Goal: Task Accomplishment & Management: Manage account settings

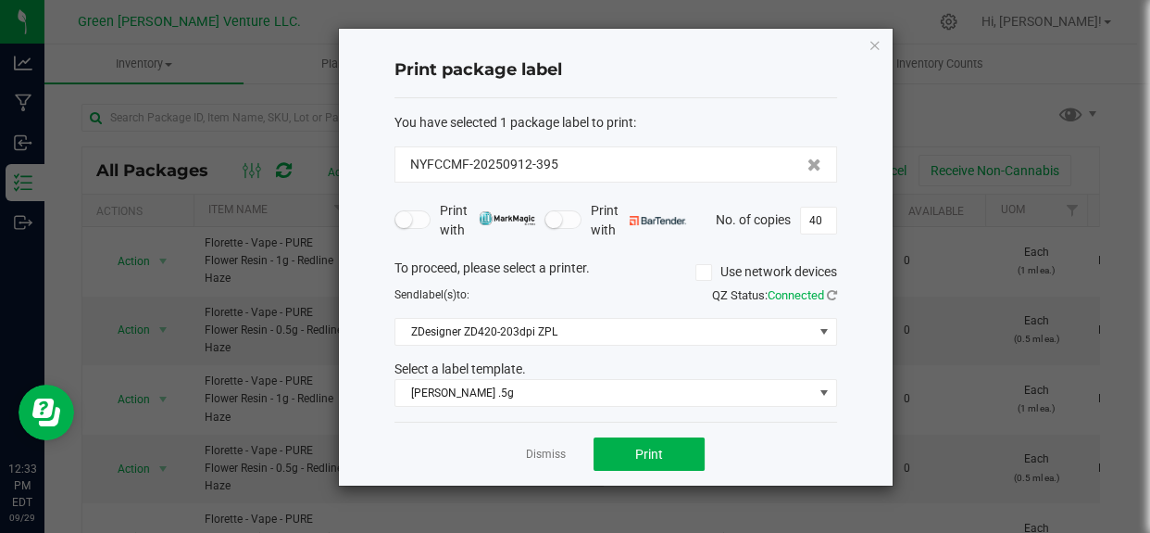
scroll to position [899, 0]
drag, startPoint x: 533, startPoint y: 454, endPoint x: 536, endPoint y: 429, distance: 25.3
click at [533, 454] on link "Dismiss" at bounding box center [546, 454] width 40 height 16
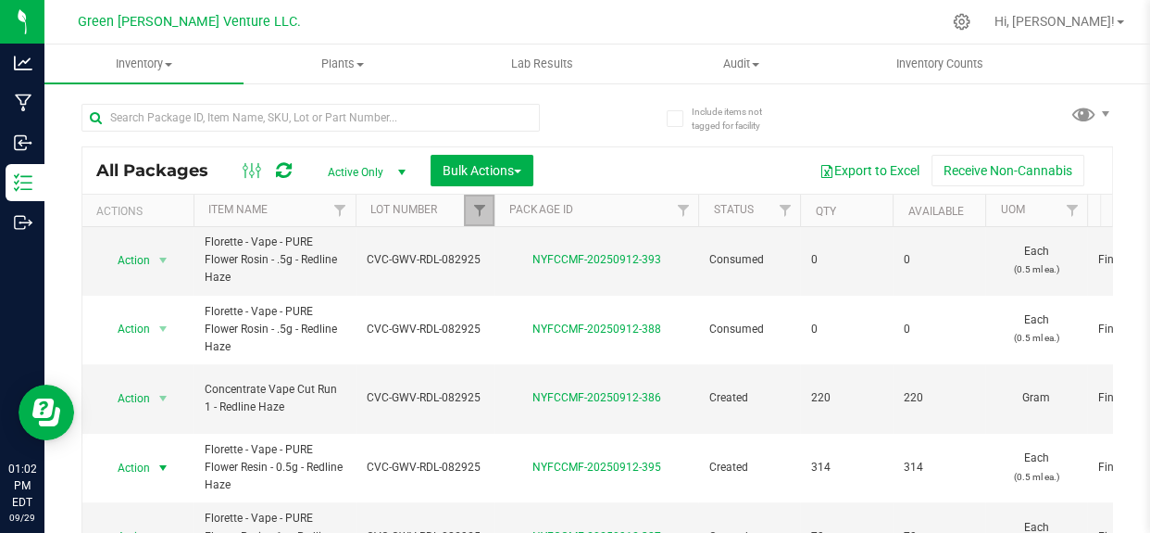
click at [468, 211] on link "Filter" at bounding box center [479, 209] width 31 height 31
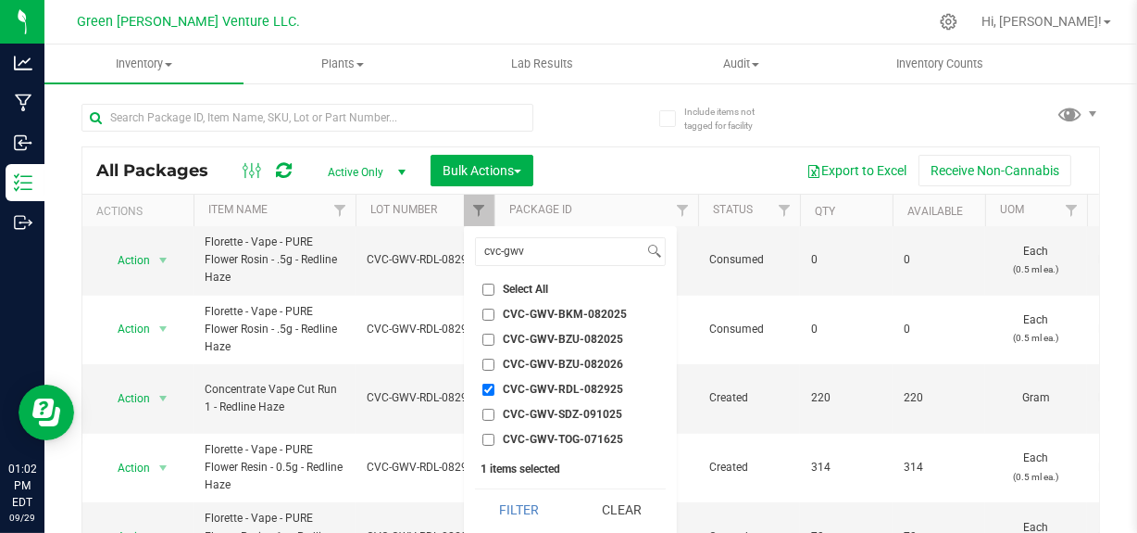
click at [485, 386] on input "CVC-GWV-RDL-082925" at bounding box center [489, 389] width 12 height 12
checkbox input "false"
click at [542, 257] on input "cvc-gwv" at bounding box center [560, 251] width 168 height 27
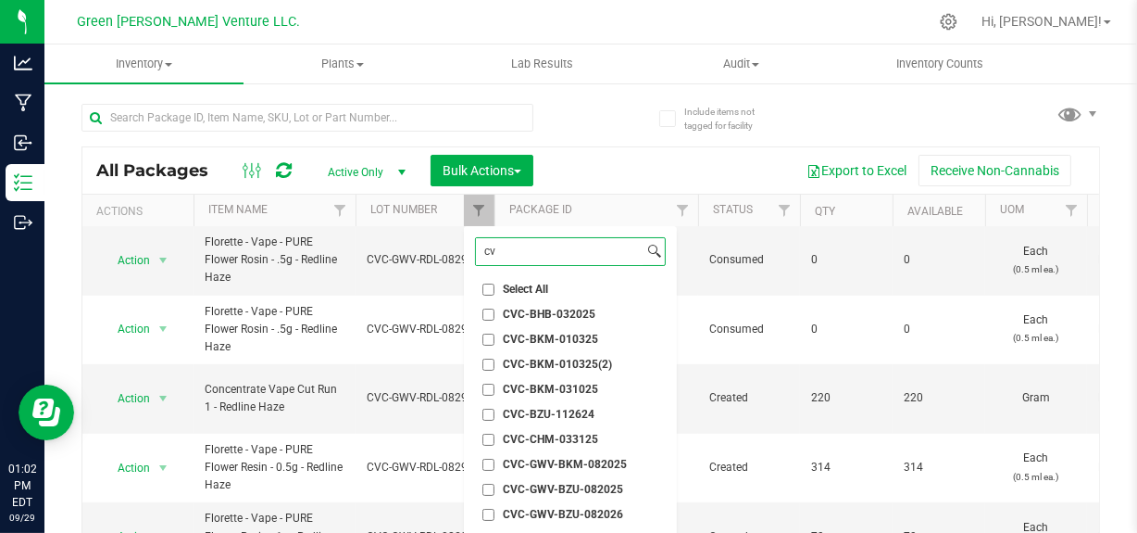
type input "c"
type input "cwf7"
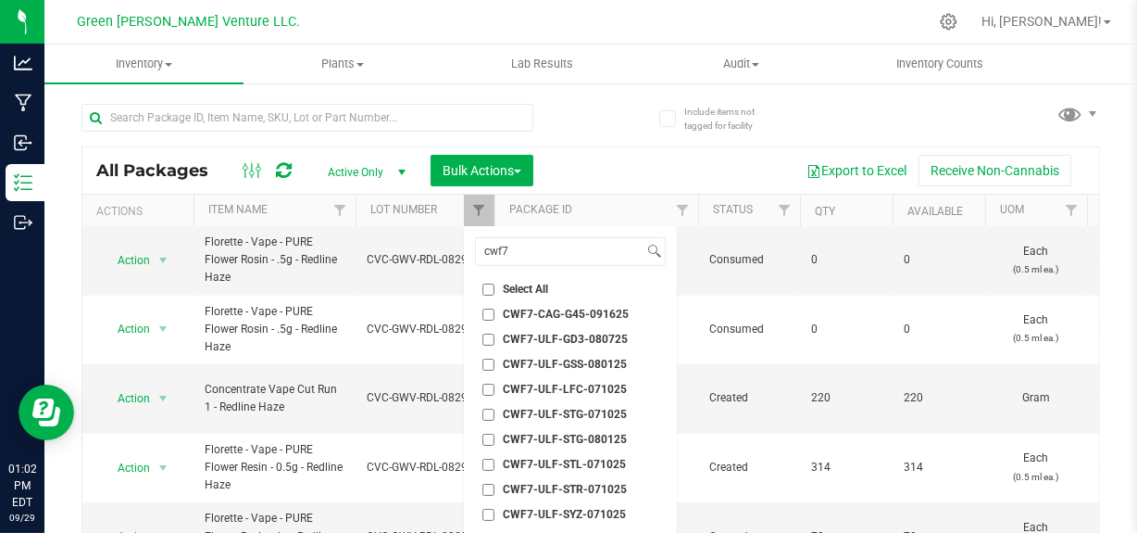
click at [539, 308] on span "CWF7-CAG-G45-091625" at bounding box center [566, 313] width 126 height 11
click at [495, 308] on input "CWF7-CAG-G45-091625" at bounding box center [489, 314] width 12 height 12
checkbox input "true"
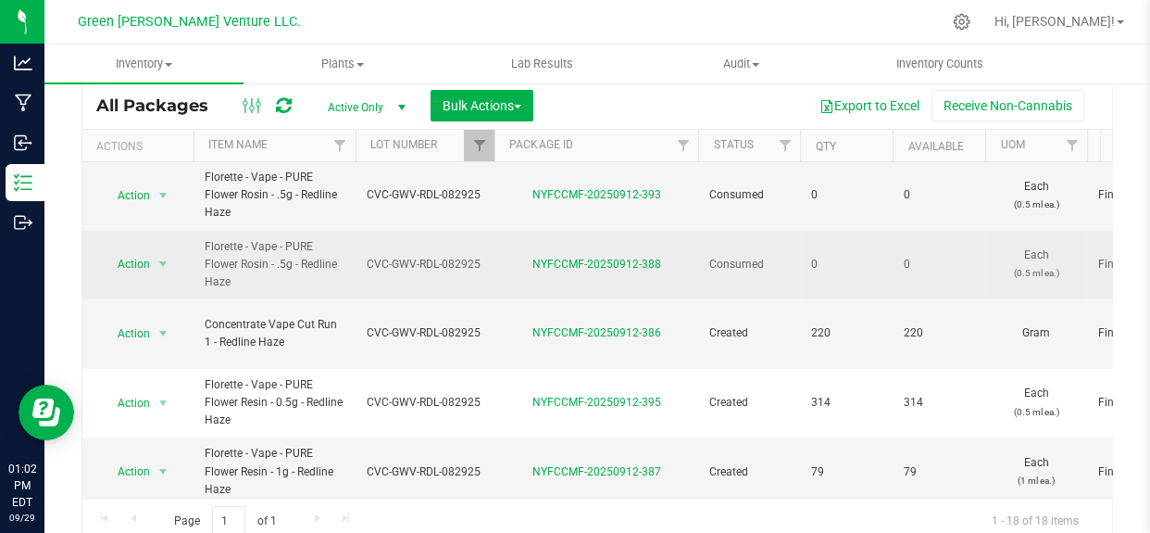
scroll to position [113, 0]
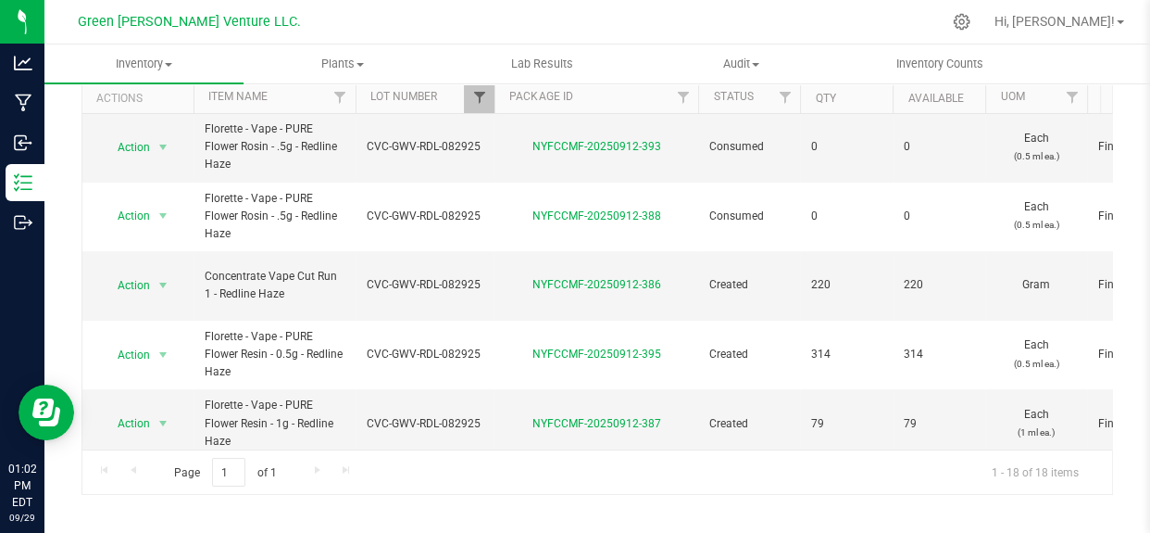
click at [475, 85] on inventory "Inventory All packages All inventory Waste log Create inventory Plants All plan…" at bounding box center [597, 232] width 1106 height 602
click at [473, 100] on span "Filter" at bounding box center [478, 97] width 15 height 15
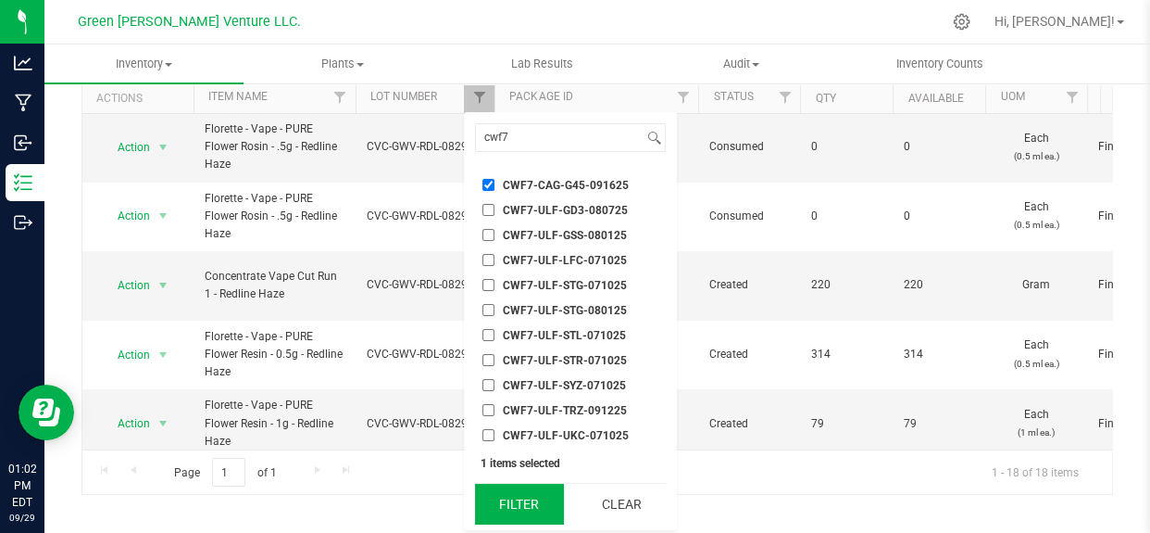
click at [525, 509] on button "Filter" at bounding box center [519, 503] width 89 height 41
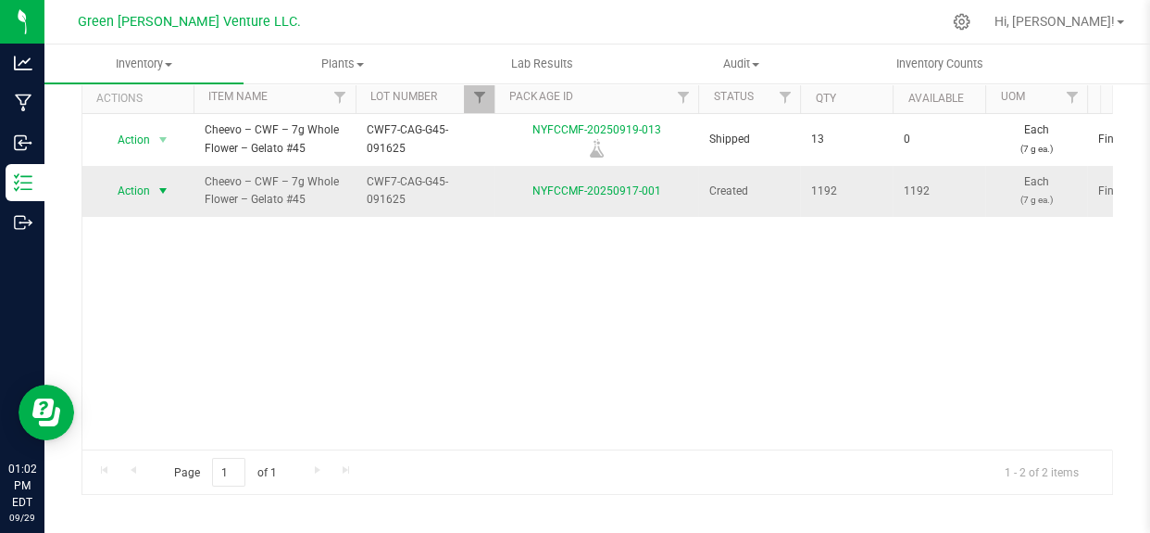
click at [136, 184] on span "Action" at bounding box center [126, 191] width 50 height 26
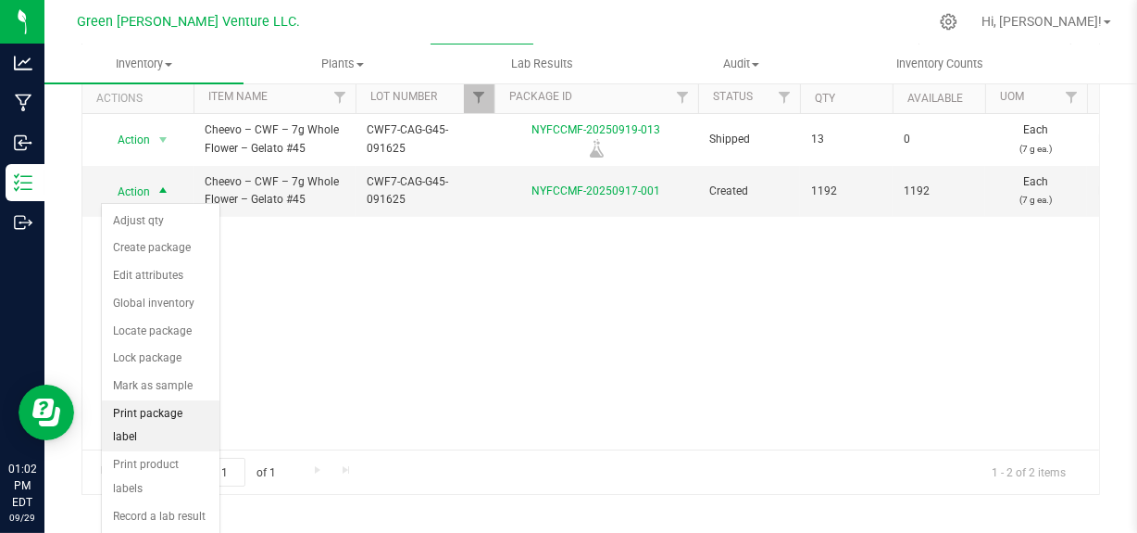
click at [133, 412] on li "Print package label" at bounding box center [161, 425] width 118 height 51
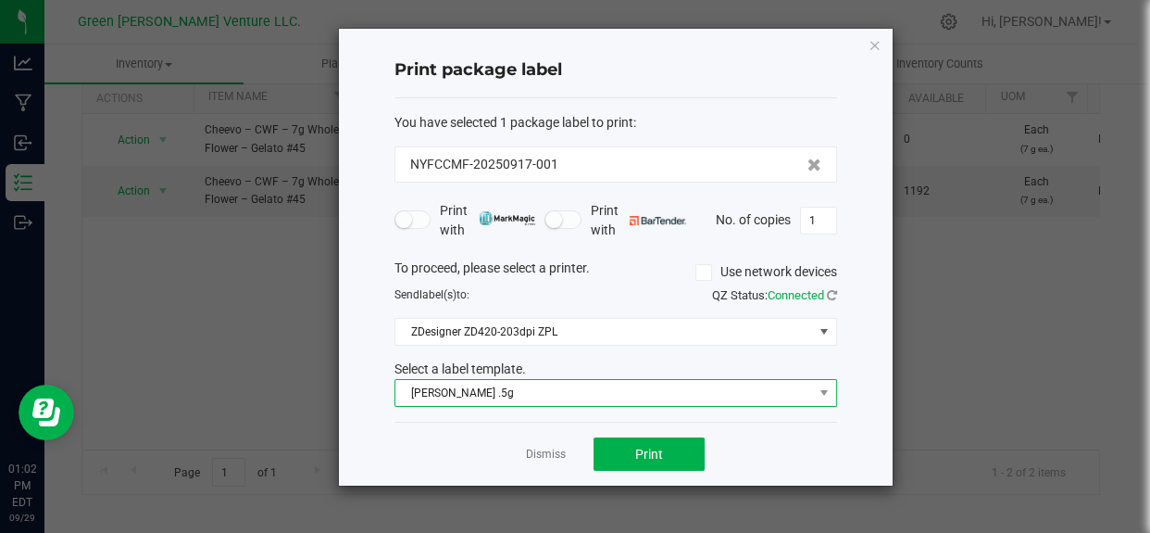
click at [533, 384] on span "[PERSON_NAME] .5g" at bounding box center [604, 393] width 418 height 26
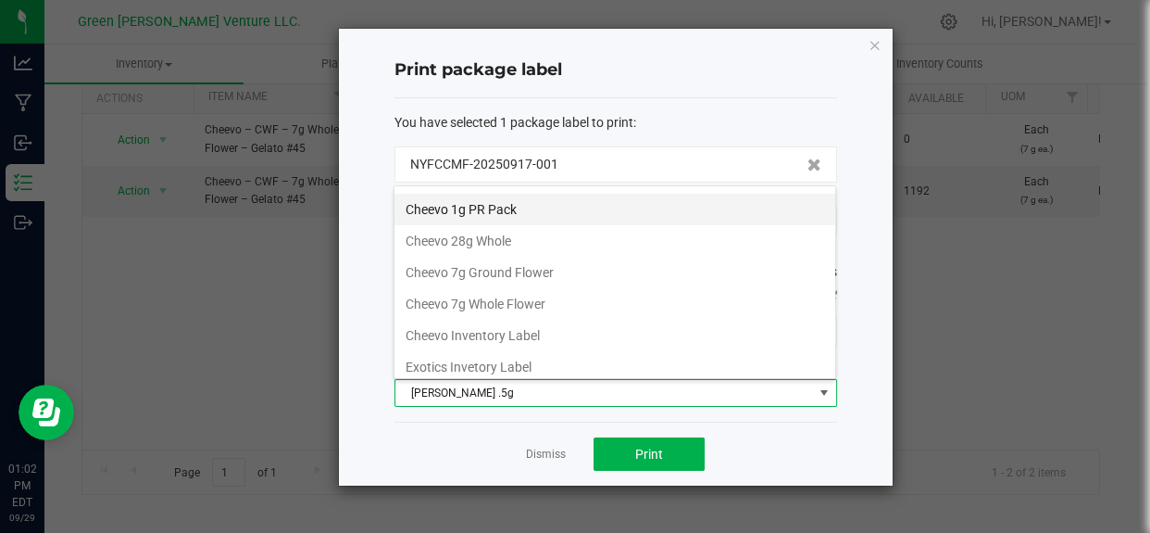
scroll to position [83, 0]
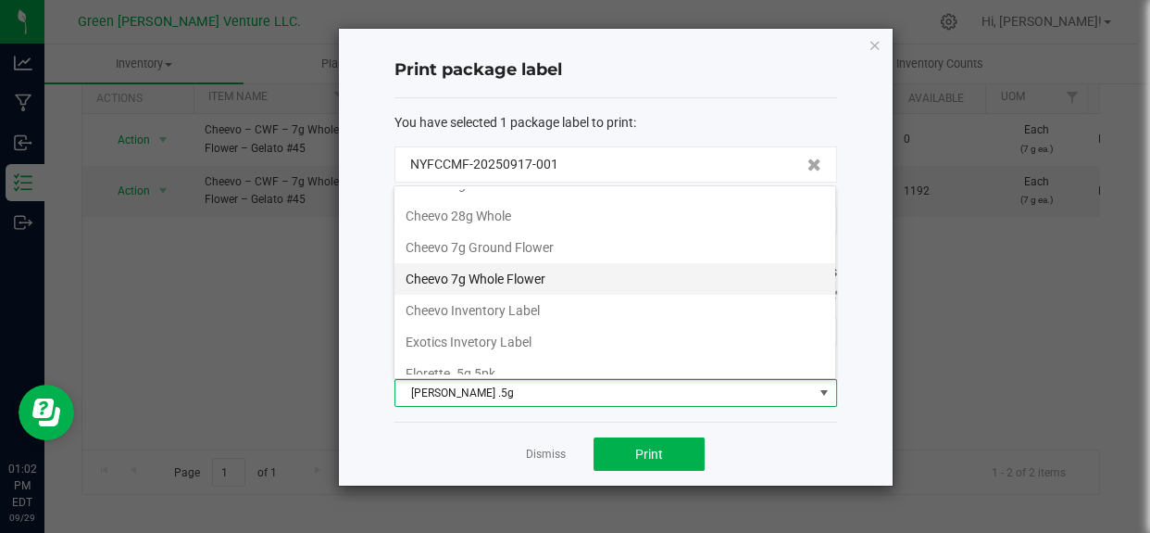
click at [499, 275] on li "Cheevo 7g Whole Flower" at bounding box center [615, 278] width 441 height 31
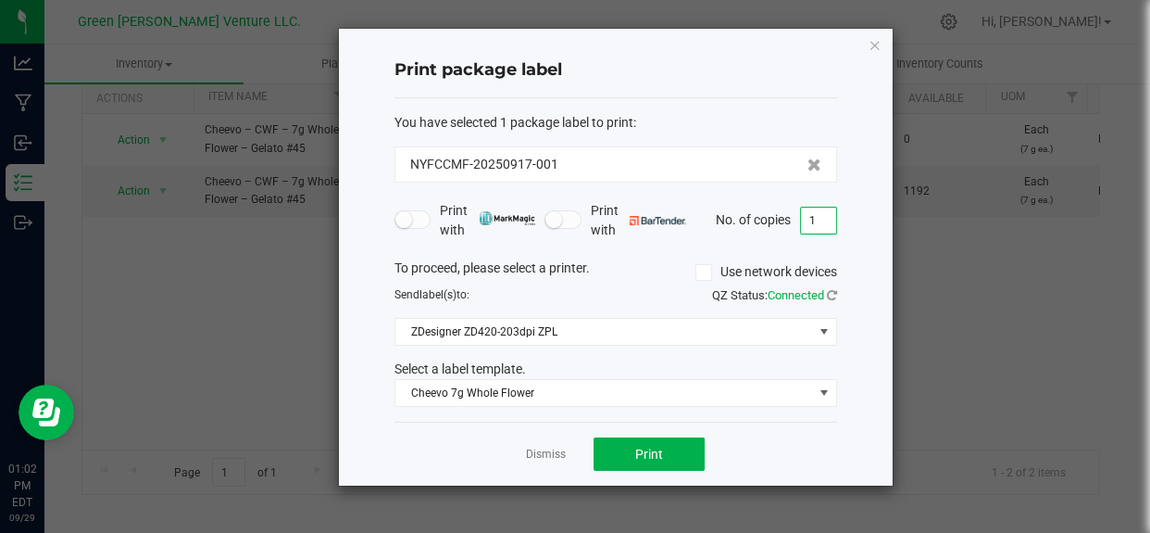
click at [822, 220] on input "1" at bounding box center [818, 220] width 35 height 26
type input "300"
click at [648, 448] on span "Print" at bounding box center [649, 453] width 28 height 15
click at [541, 455] on link "Dismiss" at bounding box center [546, 454] width 40 height 16
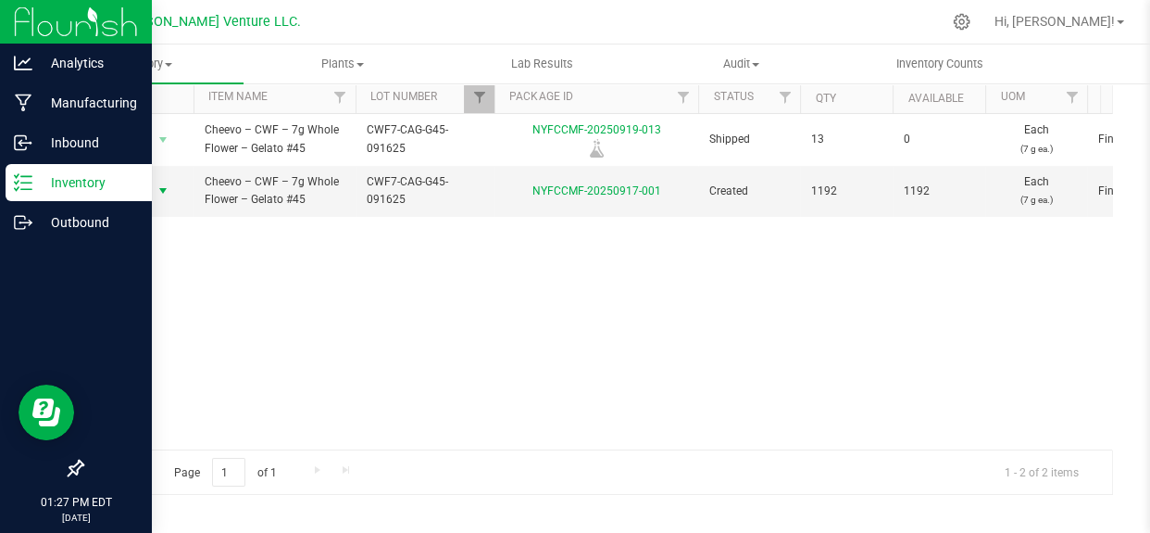
click at [64, 190] on p "Inventory" at bounding box center [87, 182] width 111 height 22
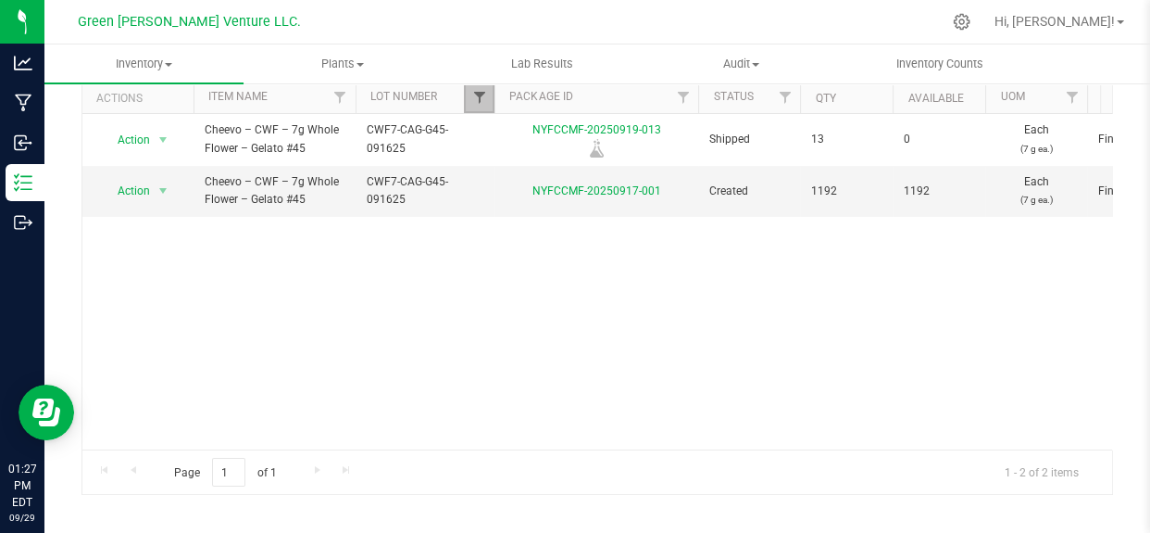
click at [471, 97] on span "Filter" at bounding box center [478, 97] width 15 height 15
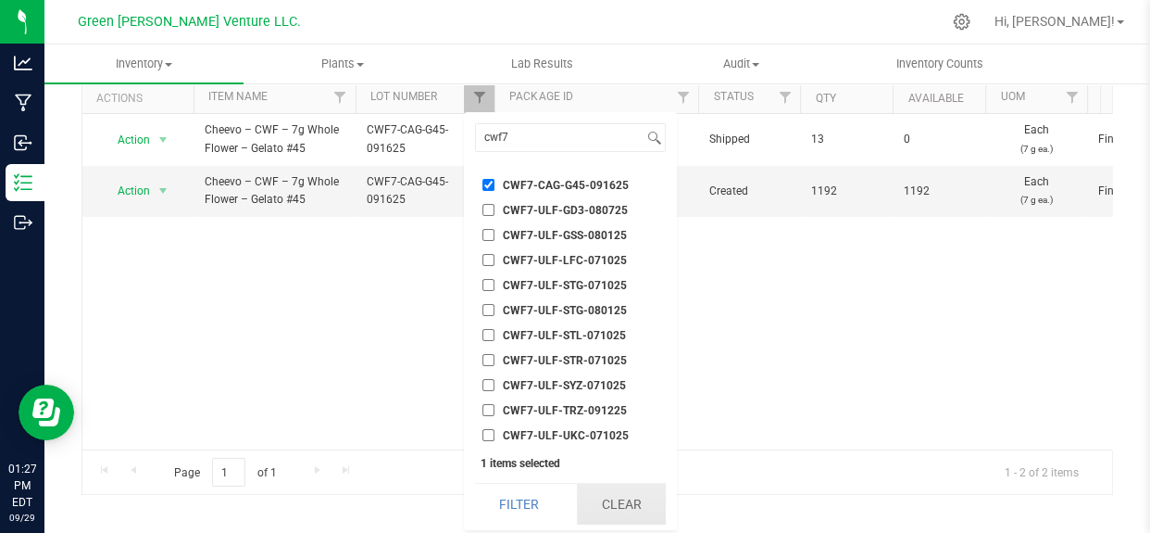
click at [615, 506] on button "Clear" at bounding box center [621, 503] width 89 height 41
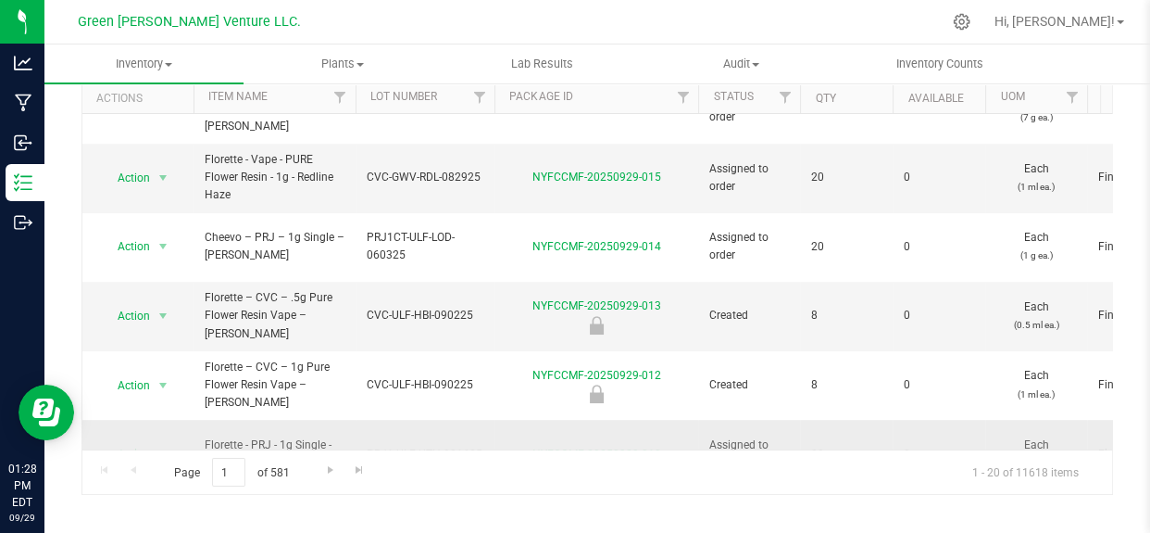
scroll to position [880, 0]
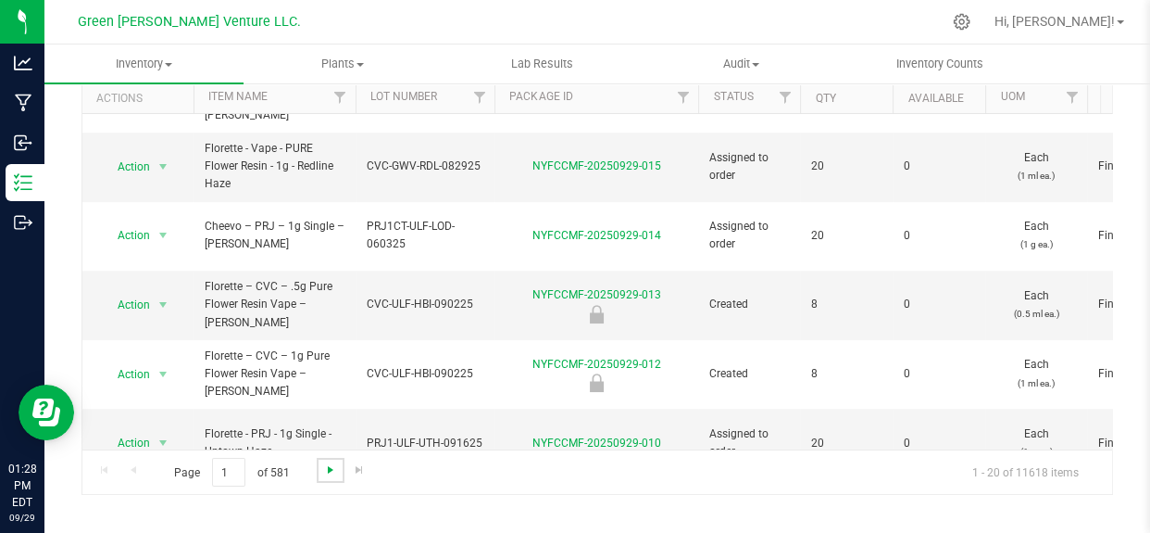
click at [329, 466] on span "Go to the next page" at bounding box center [330, 469] width 15 height 15
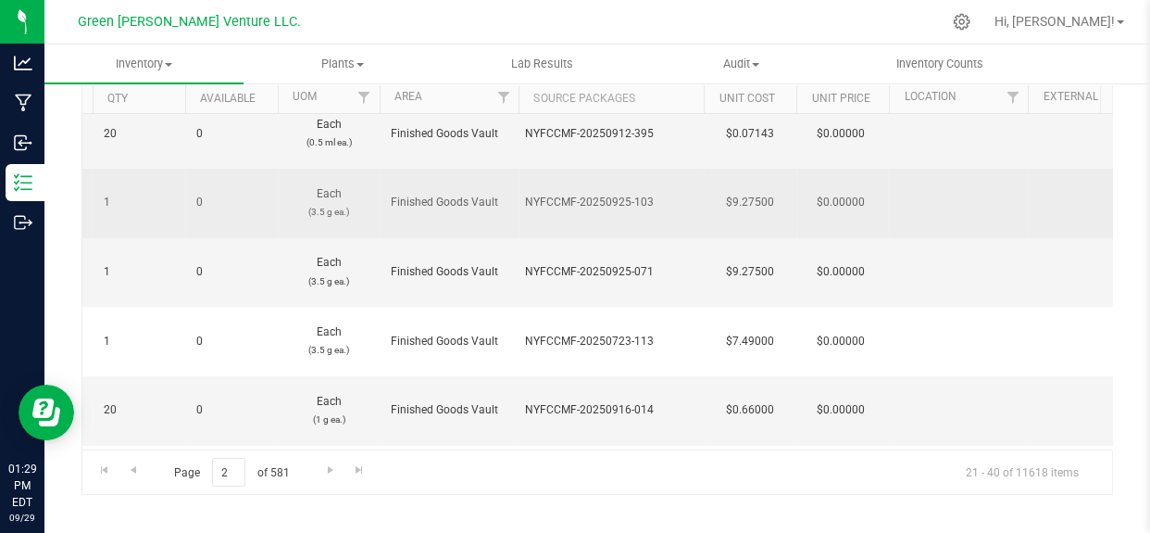
drag, startPoint x: 525, startPoint y: 185, endPoint x: 688, endPoint y: 176, distance: 163.3
click at [687, 194] on div "NYFCCMF-20250925-103" at bounding box center [611, 203] width 173 height 18
copy div "NYFCCMF-20250925-103"
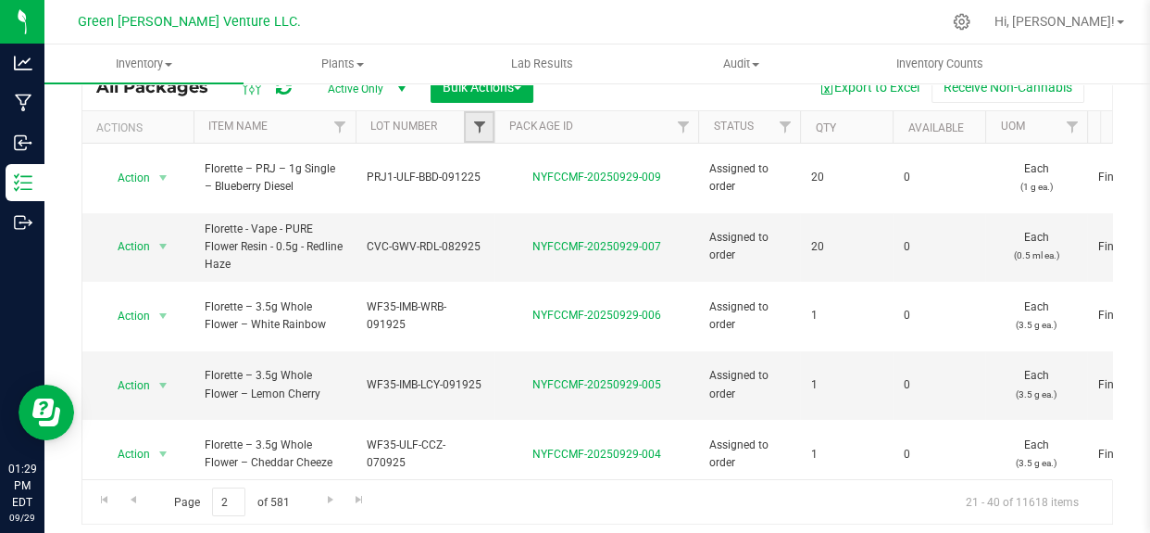
click at [478, 128] on span "Filter" at bounding box center [478, 126] width 15 height 15
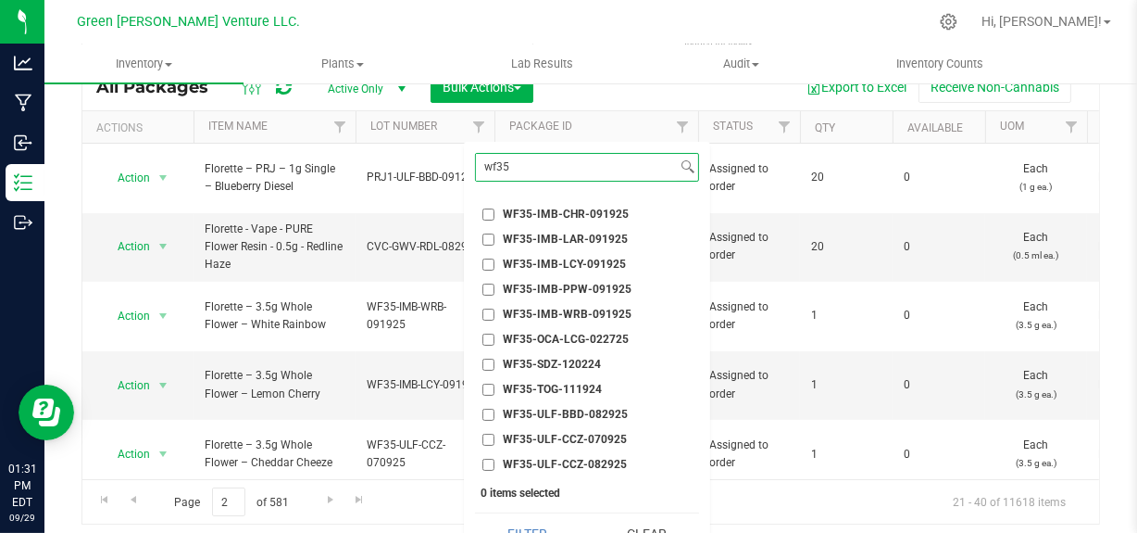
scroll to position [188, 0]
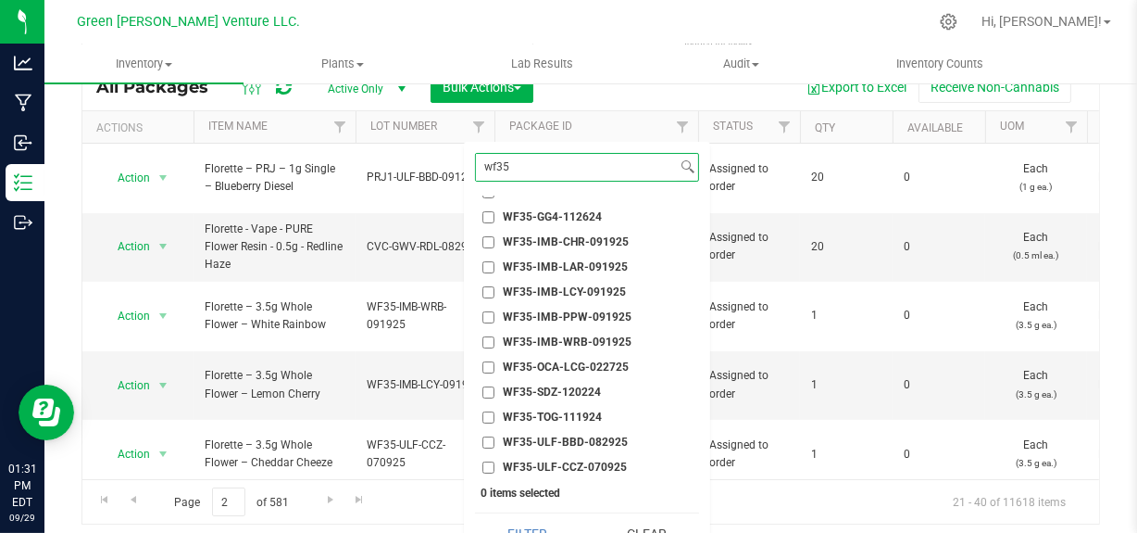
type input "wf35"
click at [581, 336] on span "WF35-IMB-WRB-091925" at bounding box center [567, 341] width 129 height 11
click at [495, 336] on input "WF35-IMB-WRB-091925" at bounding box center [489, 342] width 12 height 12
checkbox input "true"
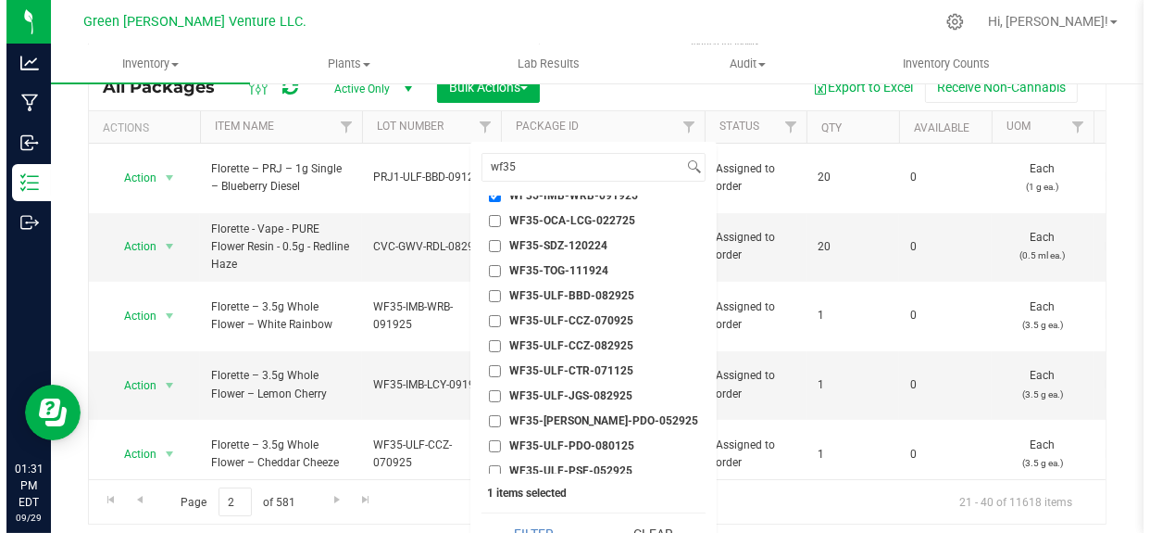
scroll to position [441, 0]
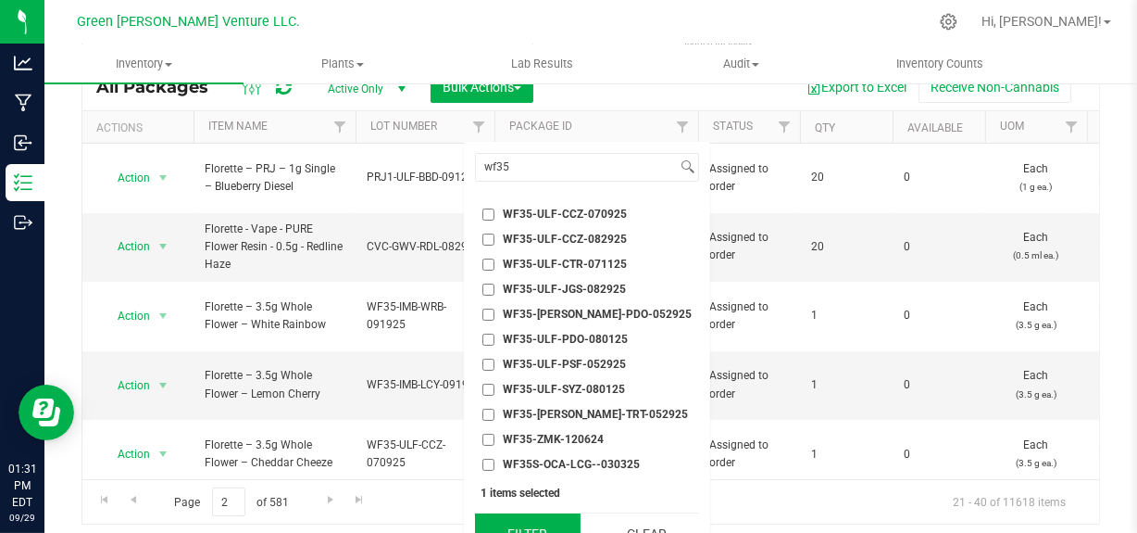
click at [509, 524] on button "Filter" at bounding box center [528, 533] width 106 height 41
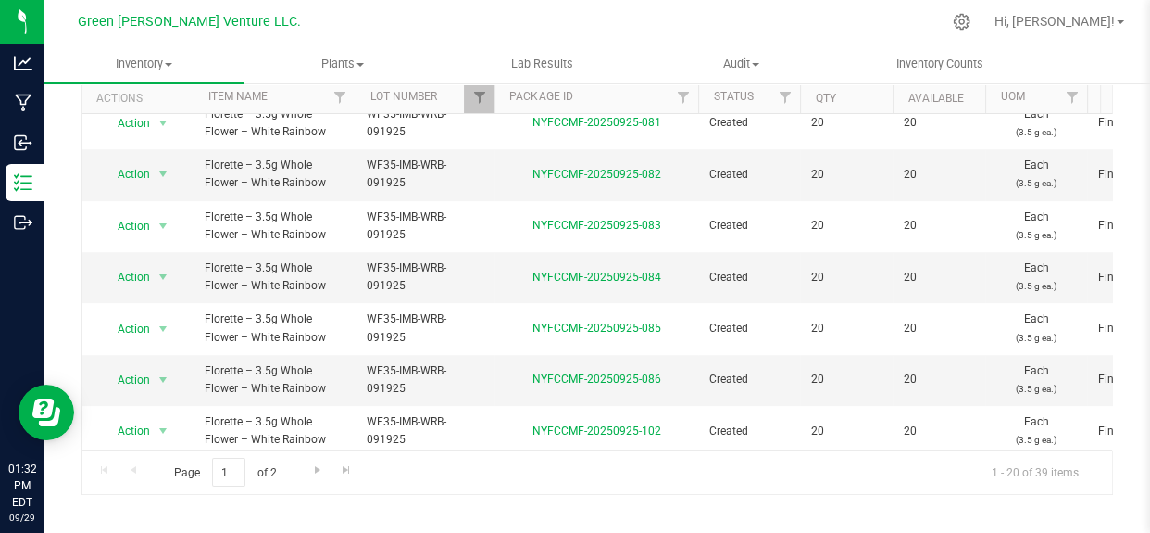
scroll to position [718, 0]
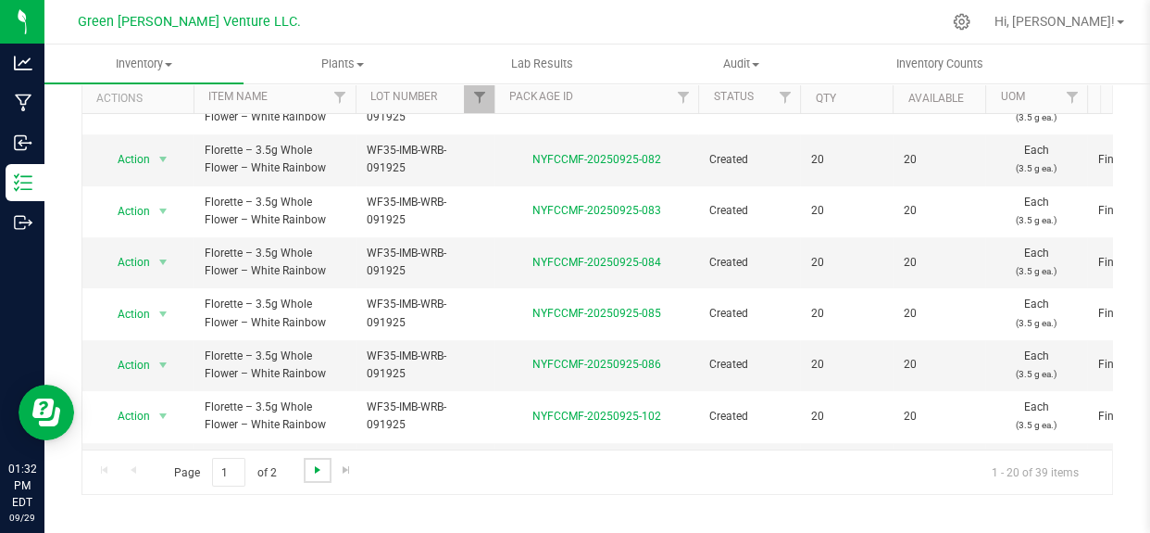
click at [315, 464] on span "Go to the next page" at bounding box center [317, 469] width 15 height 15
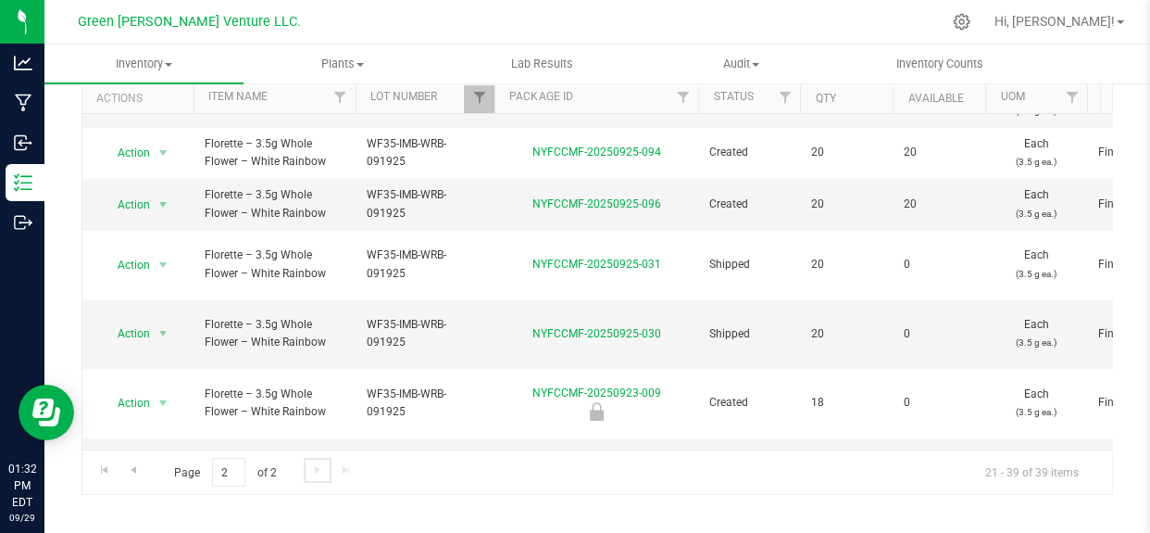
scroll to position [685, 0]
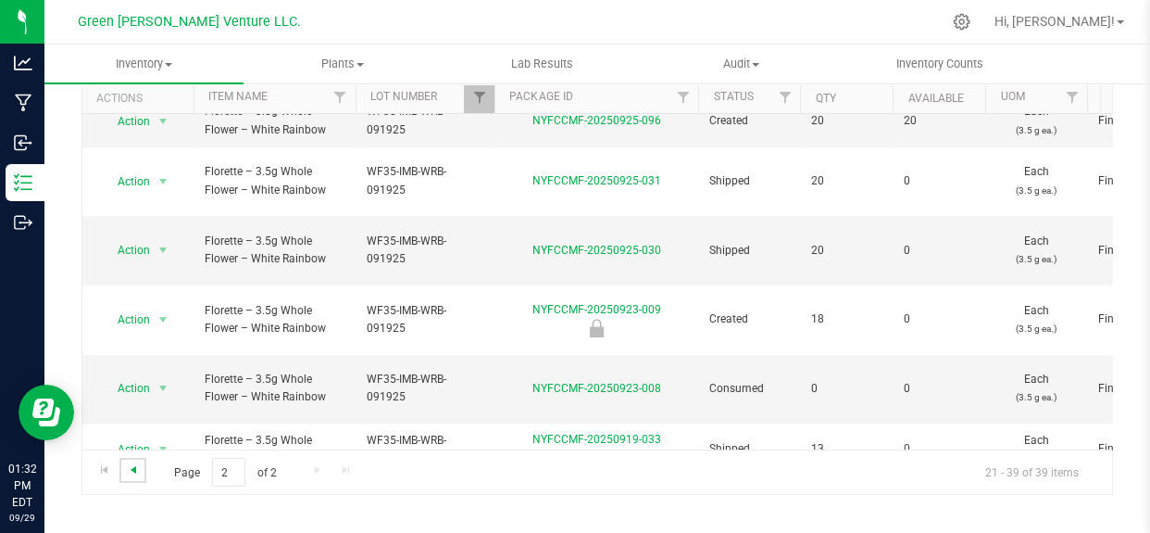
click at [133, 469] on span "Go to the previous page" at bounding box center [133, 469] width 15 height 15
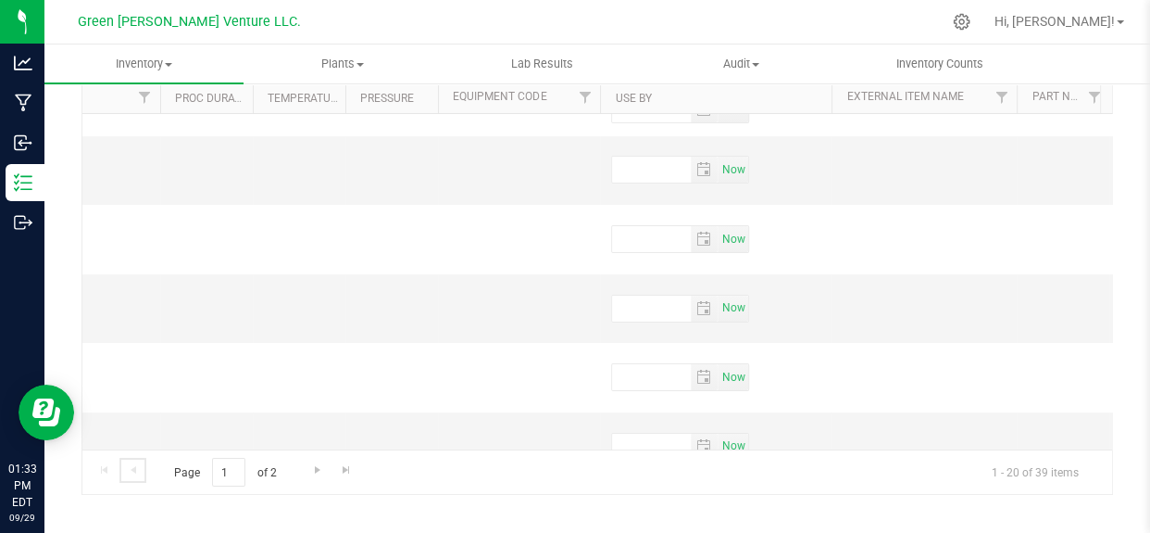
scroll to position [168, 8099]
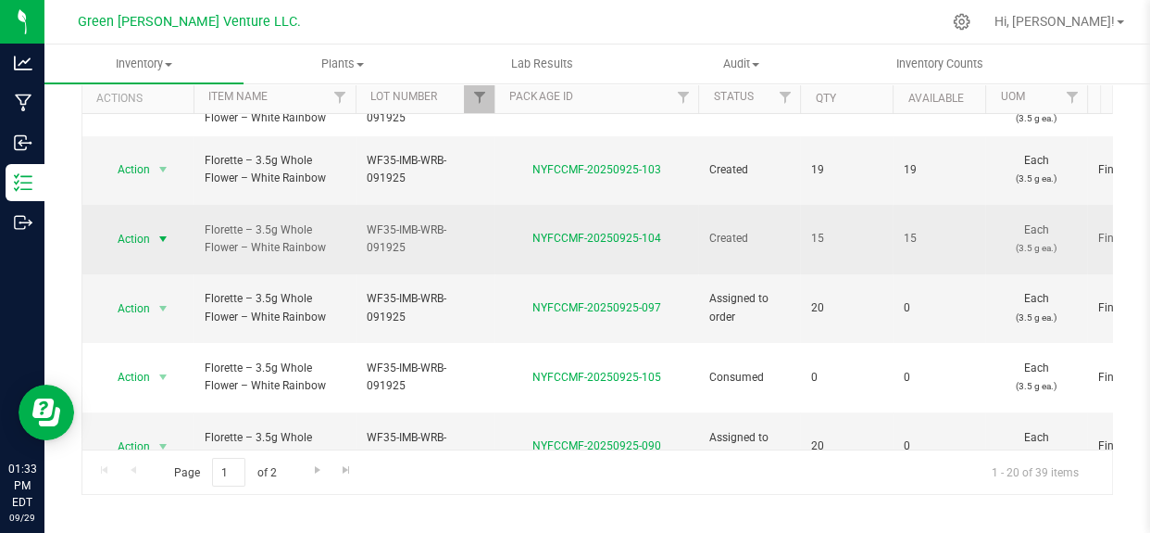
click at [128, 226] on span "Action" at bounding box center [126, 239] width 50 height 26
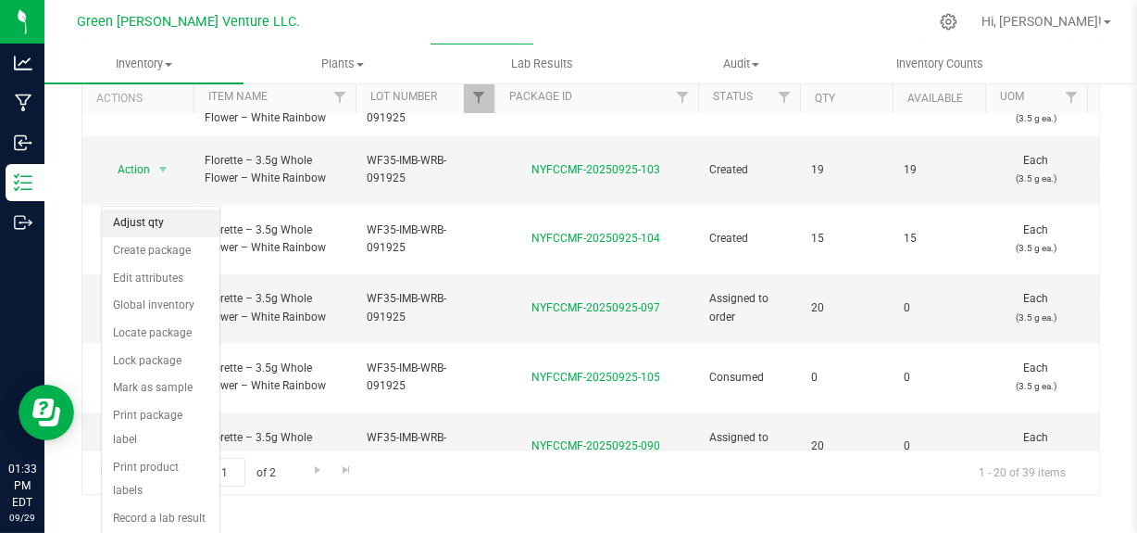
click at [159, 232] on li "Adjust qty" at bounding box center [161, 223] width 118 height 28
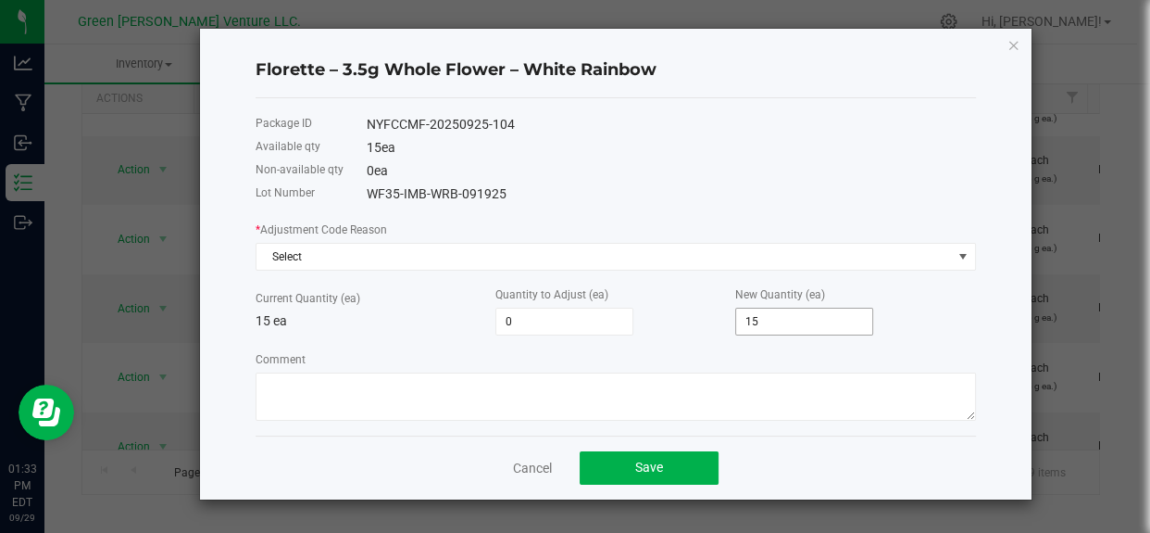
click at [778, 319] on input "15" at bounding box center [804, 321] width 136 height 26
type input "-15"
type input "-14"
type input "1"
type input "-1"
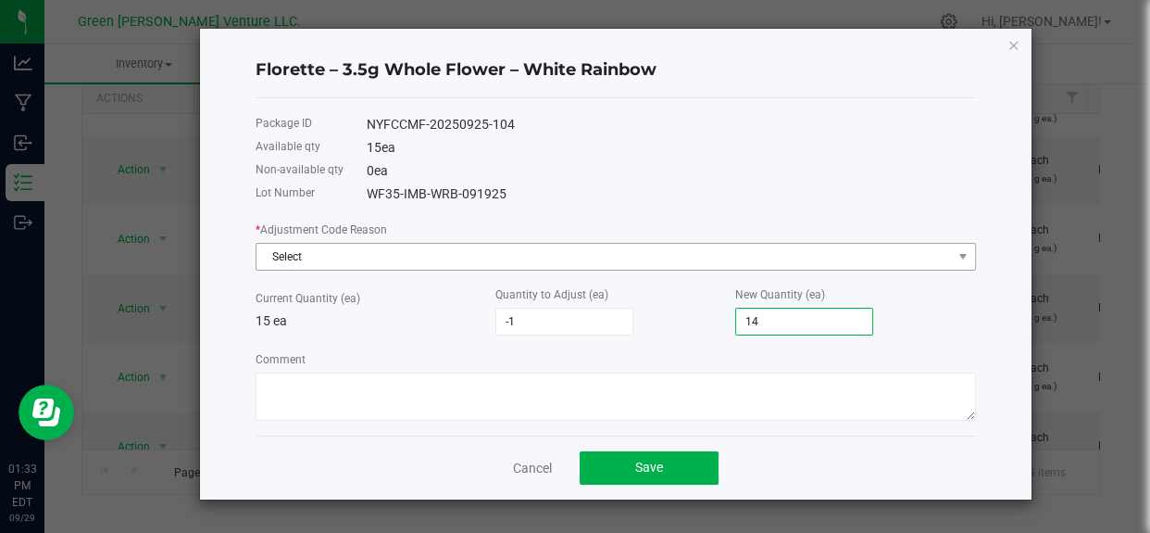
type input "14"
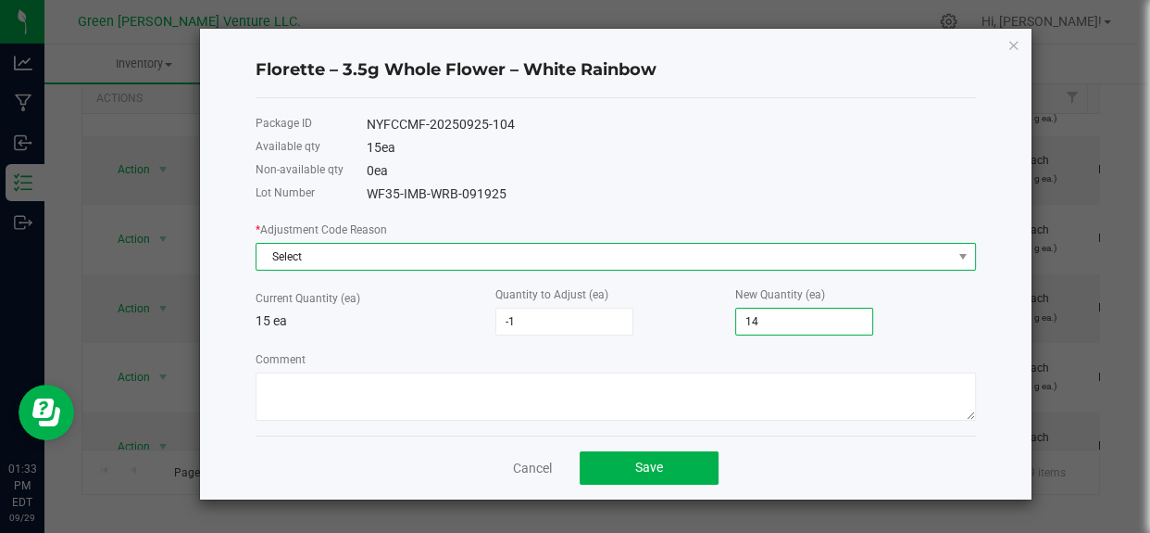
click at [562, 254] on span "Select" at bounding box center [605, 257] width 696 height 26
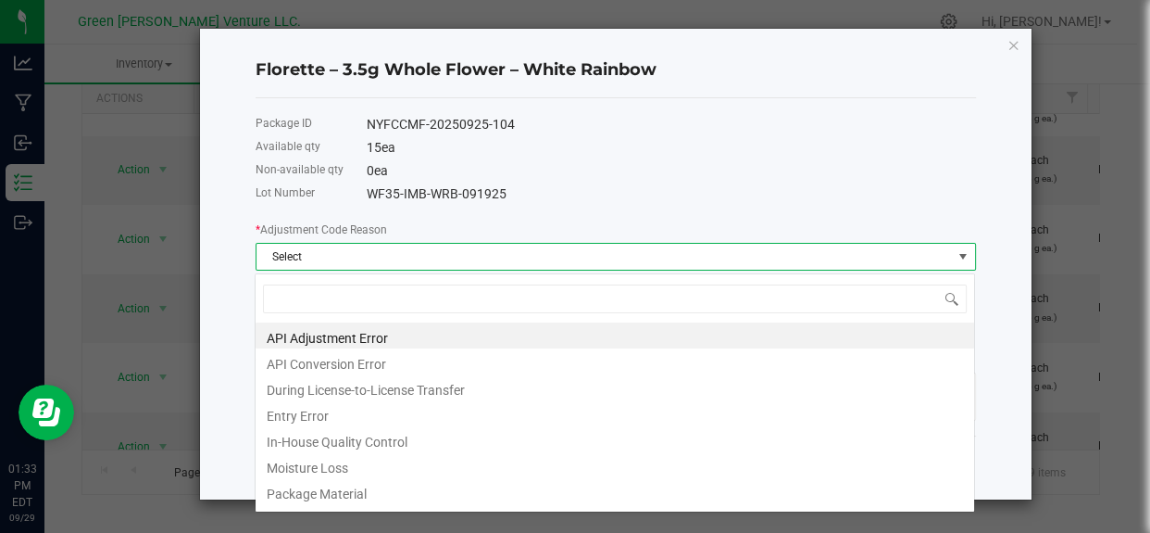
scroll to position [28, 721]
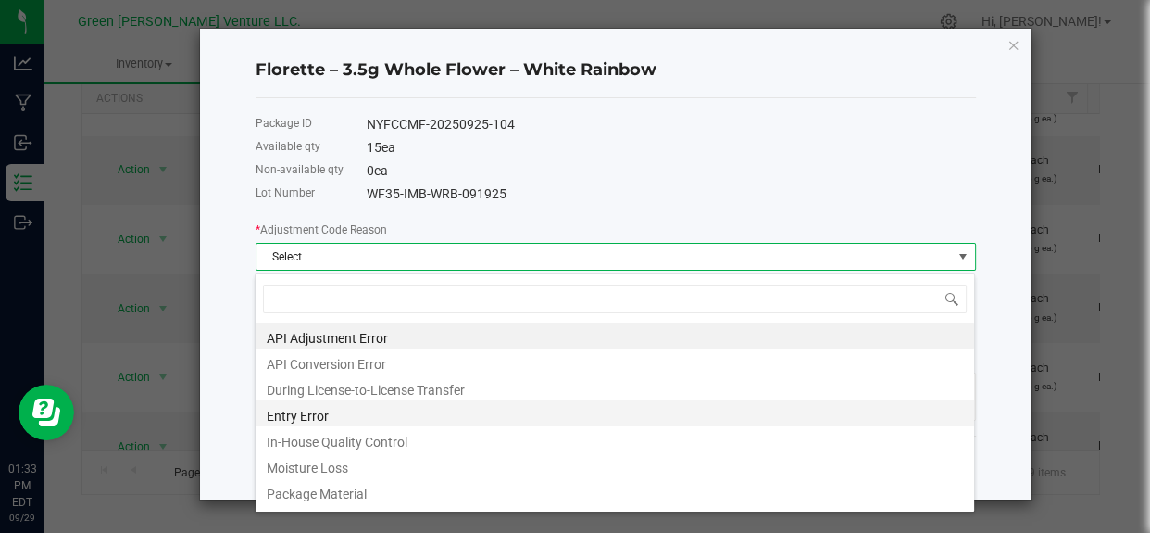
click at [320, 414] on li "Entry Error" at bounding box center [615, 413] width 719 height 26
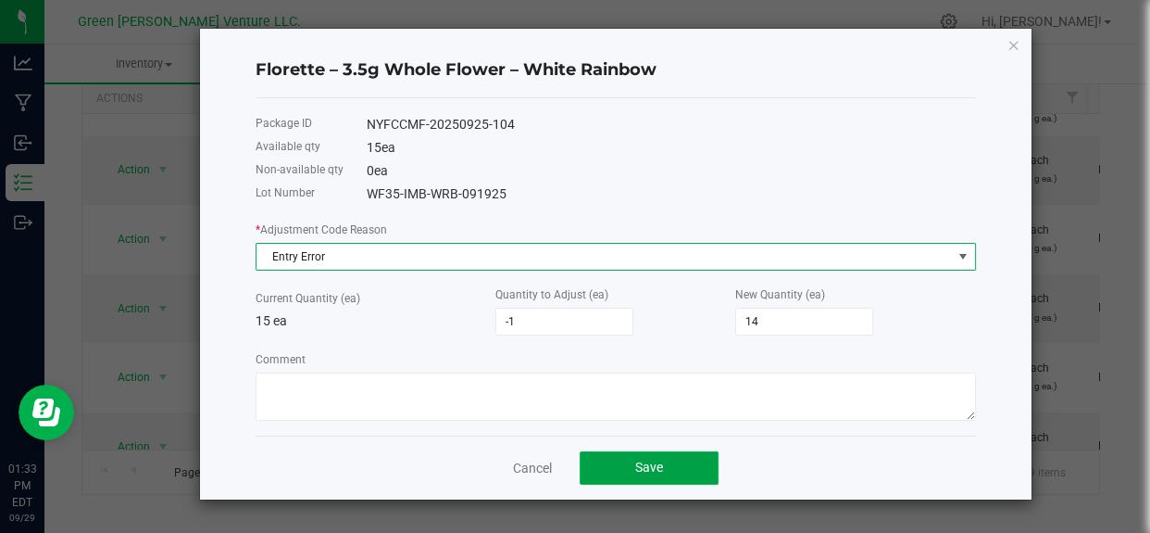
click at [669, 471] on button "Save" at bounding box center [649, 467] width 139 height 33
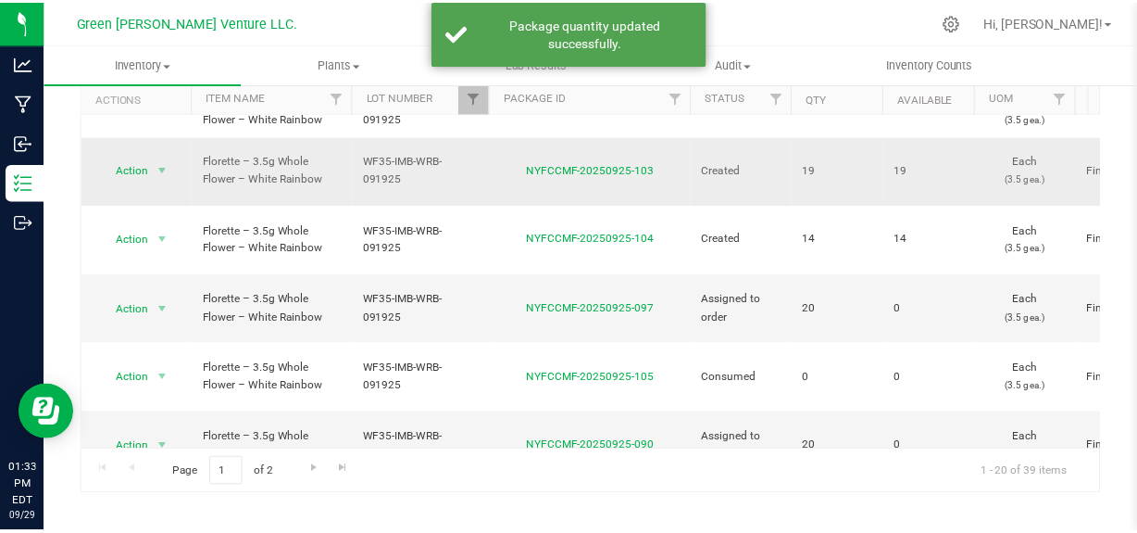
scroll to position [0, 0]
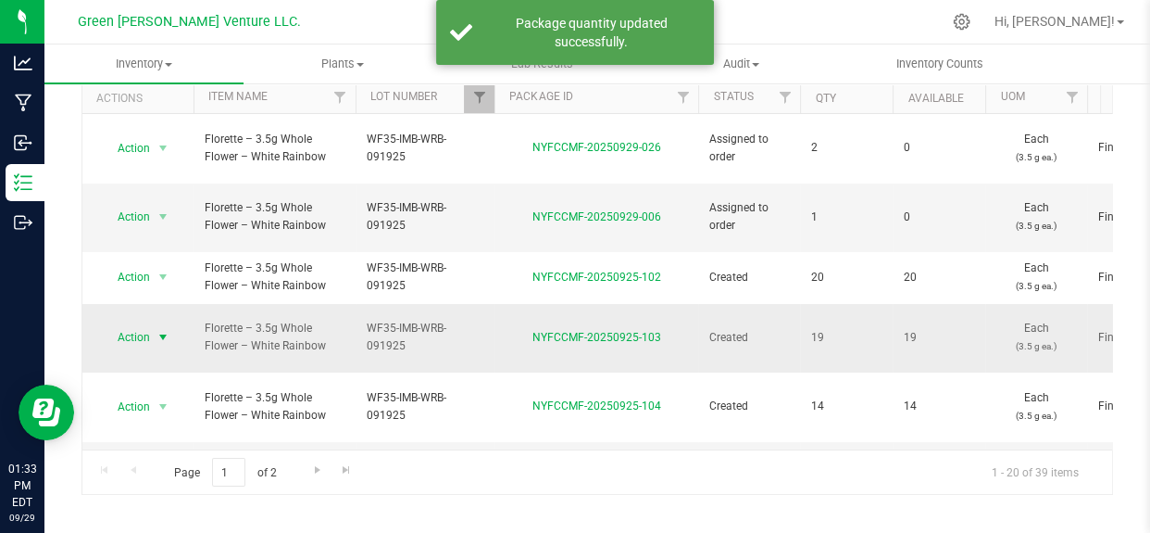
click at [142, 324] on span "Action" at bounding box center [126, 337] width 50 height 26
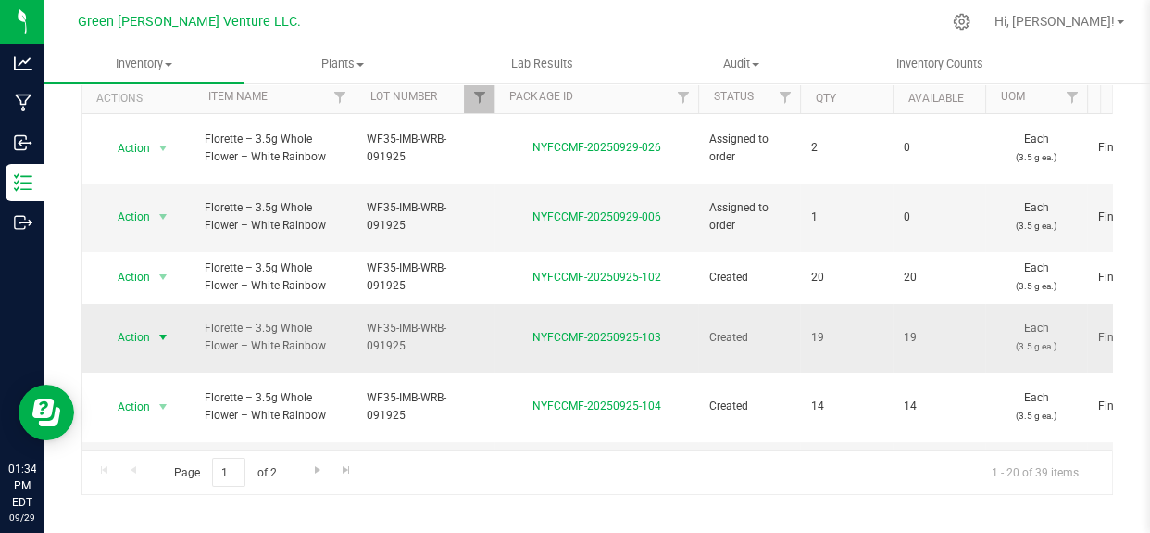
click at [154, 324] on span "select" at bounding box center [163, 337] width 23 height 26
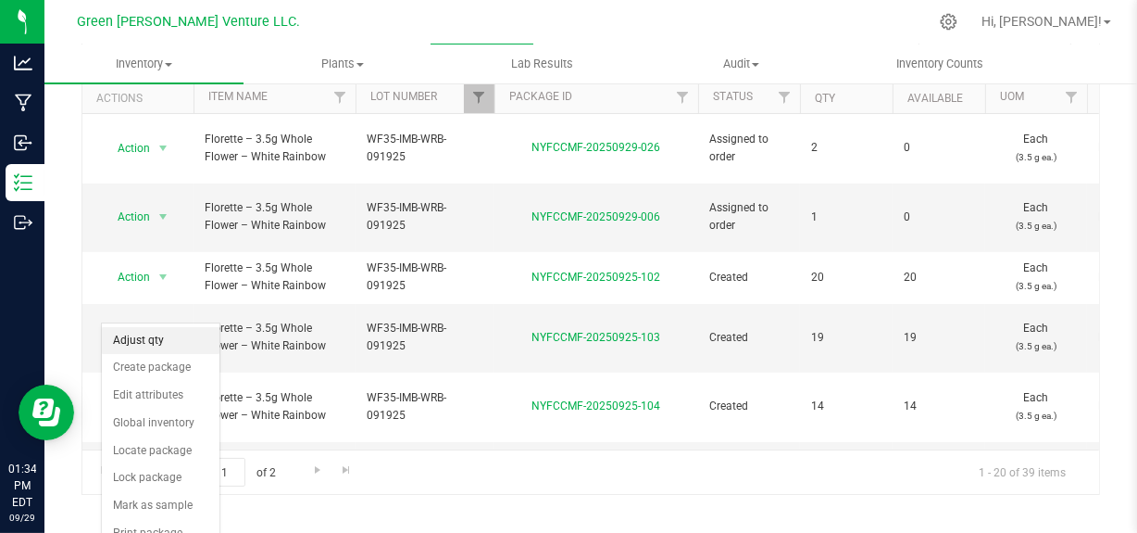
click at [141, 338] on li "Adjust qty" at bounding box center [161, 341] width 118 height 28
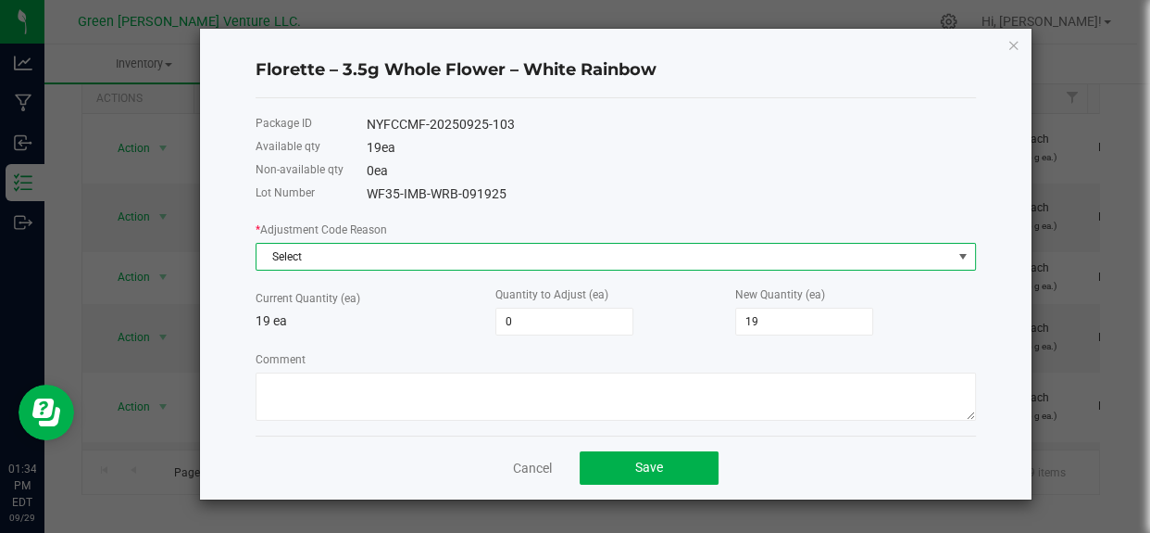
click at [383, 258] on span "Select" at bounding box center [605, 257] width 696 height 26
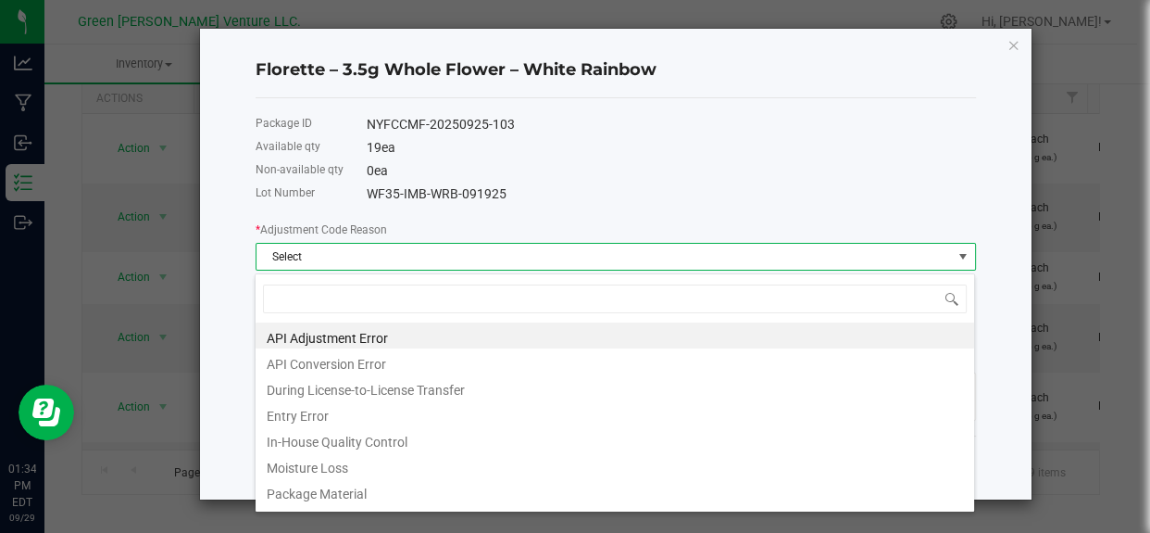
scroll to position [92589, 91896]
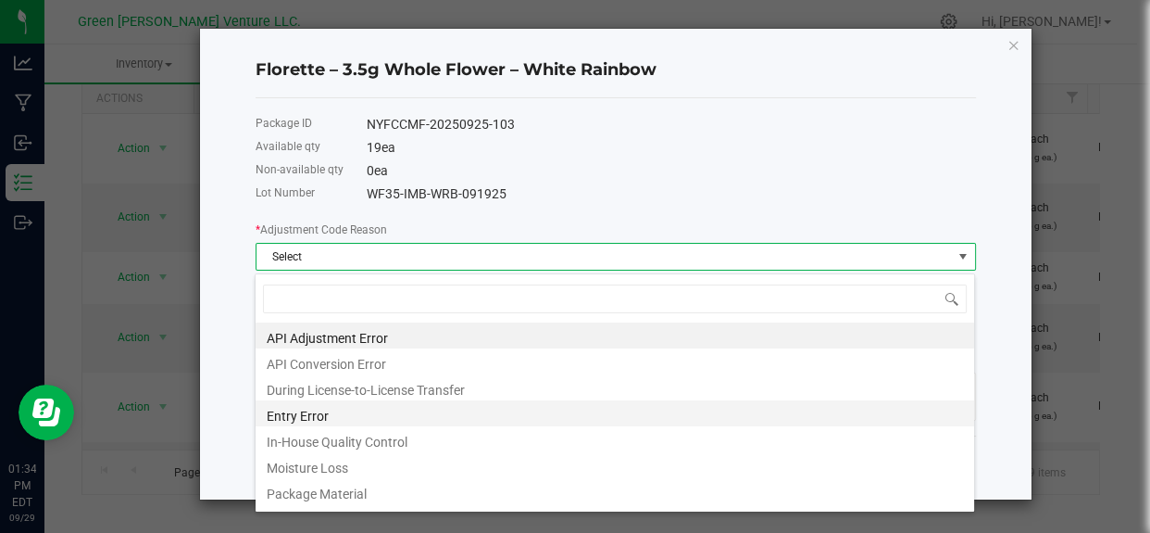
click at [316, 407] on li "Entry Error" at bounding box center [615, 413] width 719 height 26
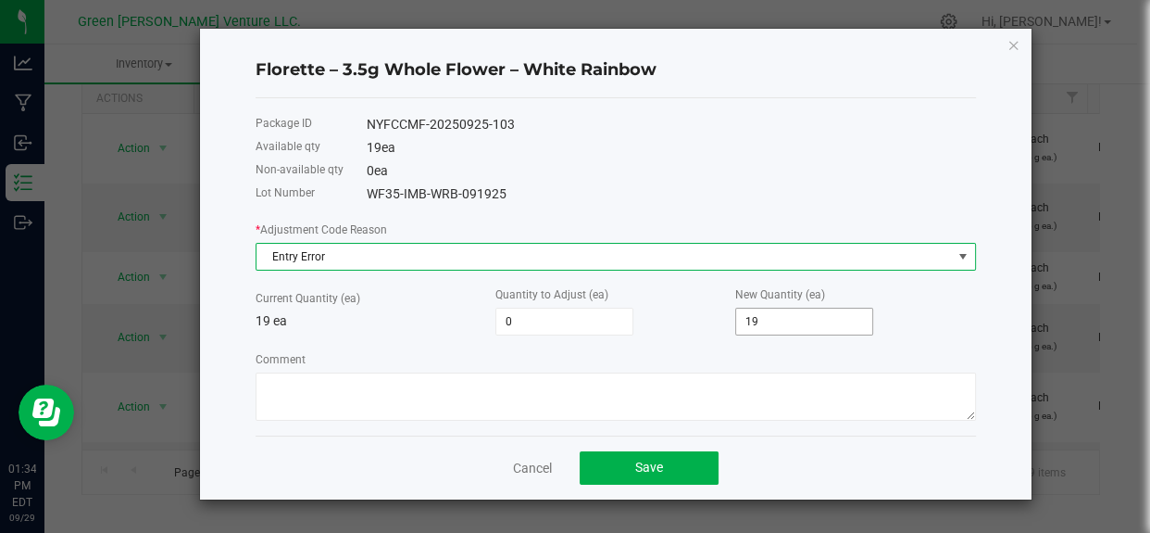
click at [760, 326] on input "19" at bounding box center [804, 321] width 136 height 26
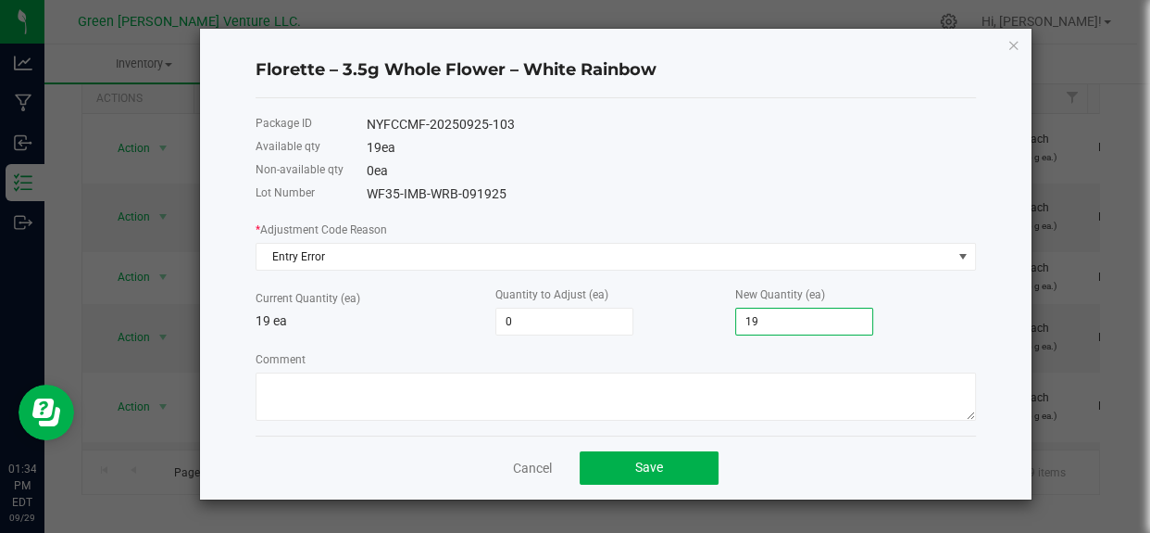
type input "-17"
type input "2"
type input "1"
type input "20"
drag, startPoint x: 648, startPoint y: 469, endPoint x: 653, endPoint y: 460, distance: 9.5
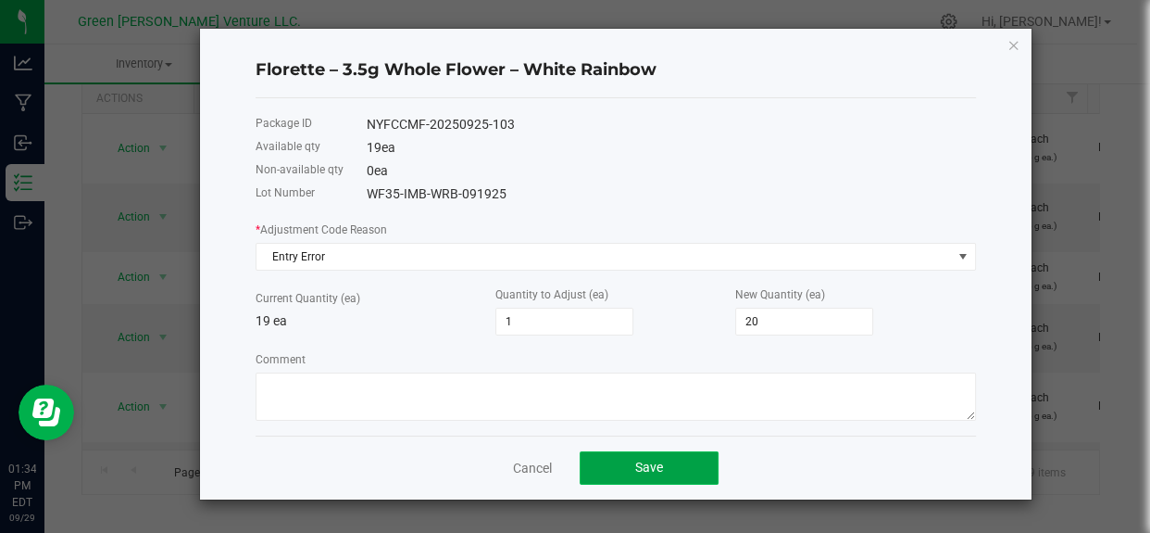
click at [648, 468] on span "Save" at bounding box center [649, 466] width 28 height 15
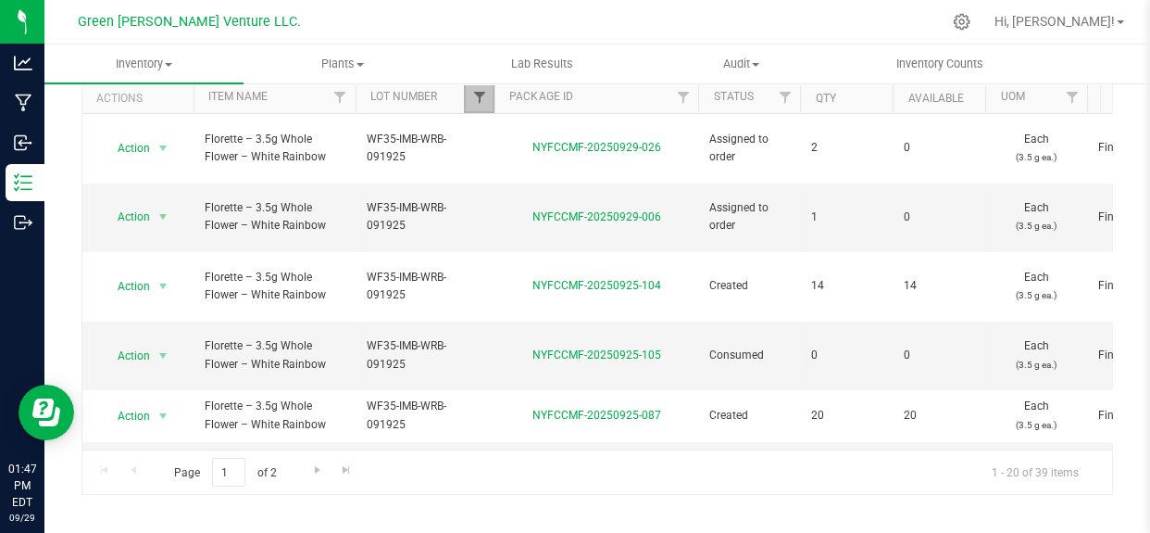
click at [475, 99] on span "Filter" at bounding box center [478, 97] width 15 height 15
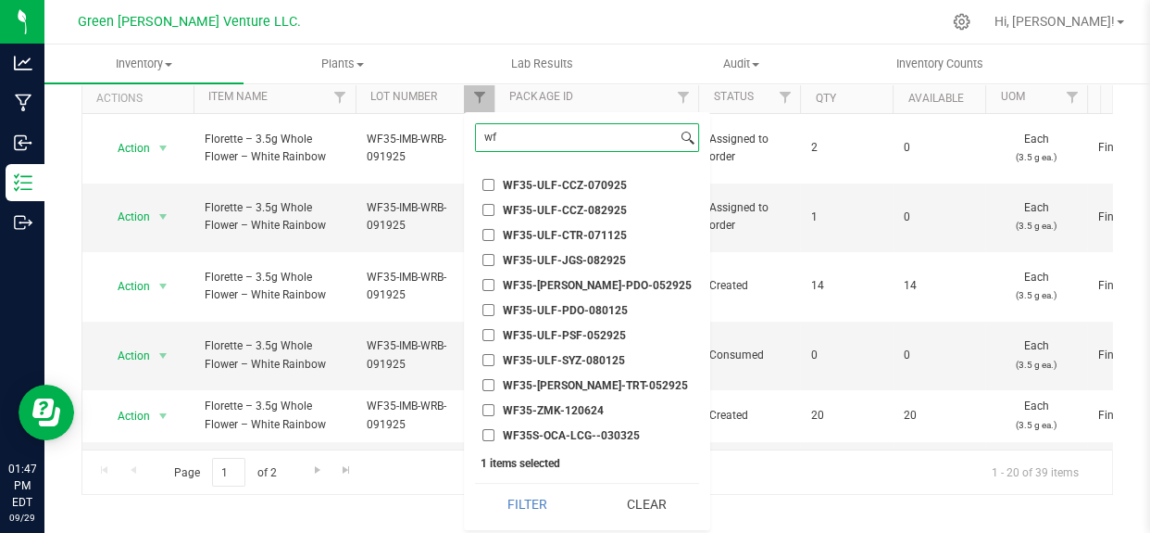
type input "w"
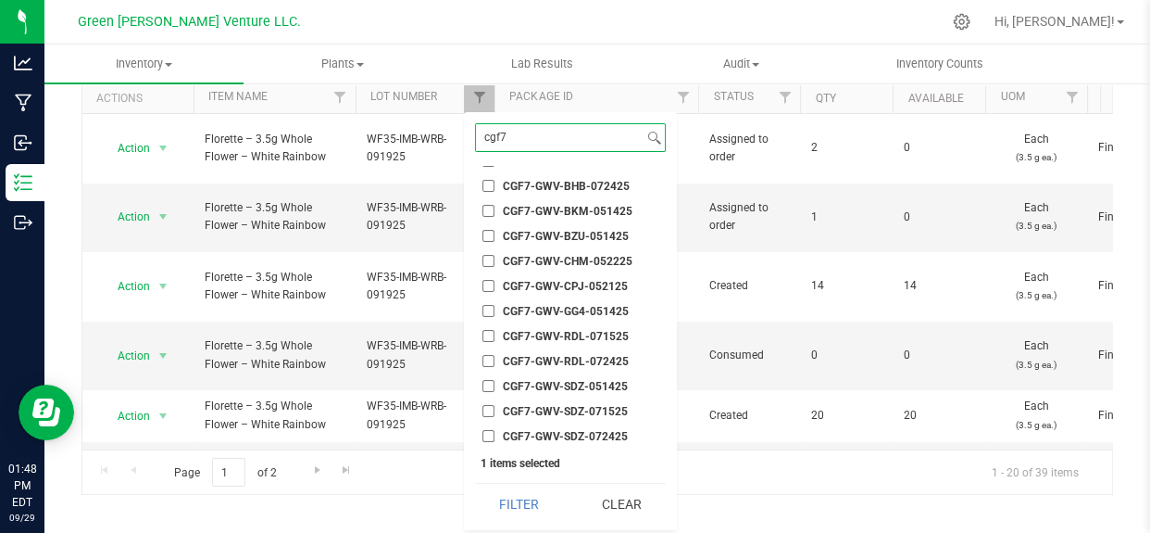
scroll to position [0, 0]
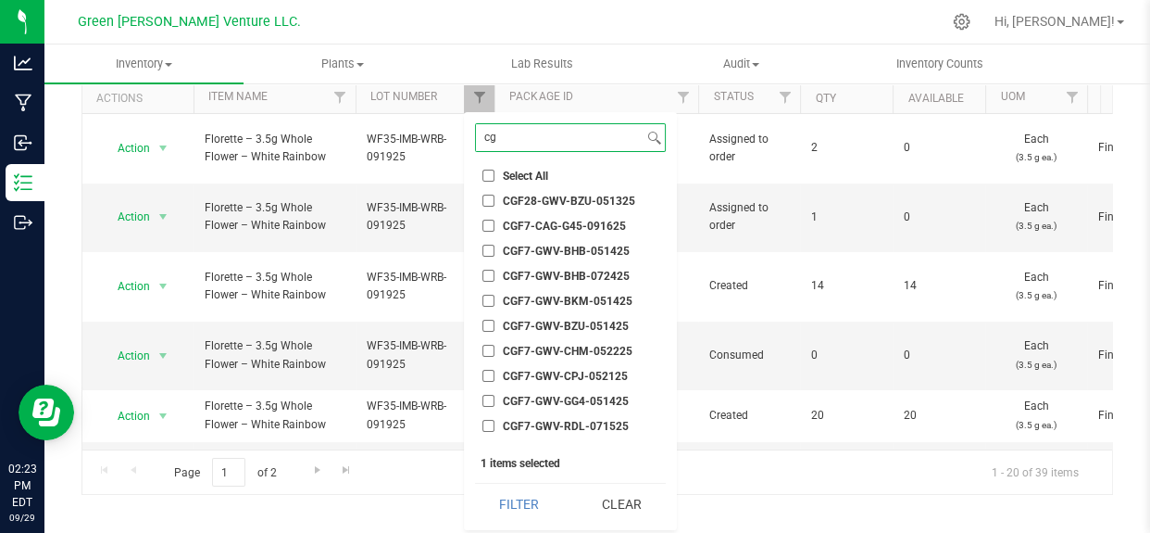
type input "c"
